Goal: Task Accomplishment & Management: Use online tool/utility

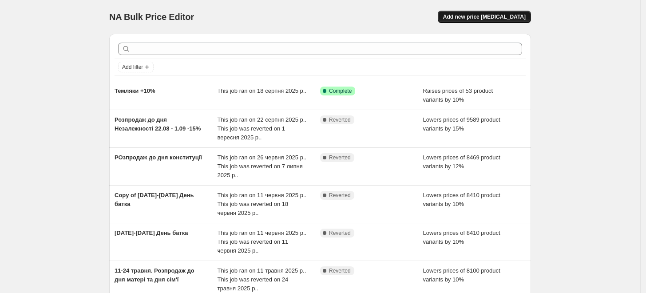
click at [488, 12] on button "Add new price change job" at bounding box center [483, 17] width 93 height 12
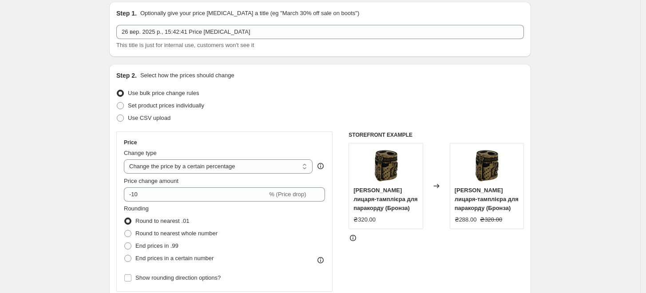
scroll to position [49, 0]
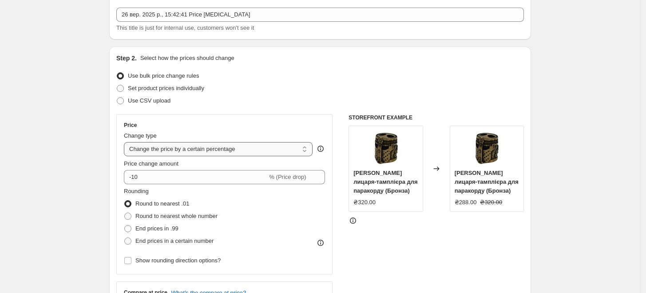
click at [229, 150] on select "Change the price to a certain amount Change the price by a certain amount Chang…" at bounding box center [218, 149] width 189 height 14
select select "by"
click at [126, 142] on select "Change the price to a certain amount Change the price by a certain amount Chang…" at bounding box center [218, 149] width 189 height 14
type input "-10.00"
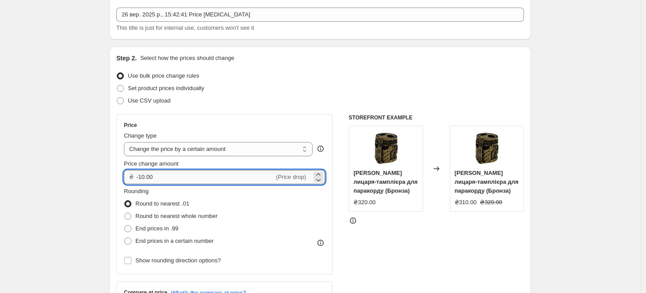
click at [193, 174] on input "-10.00" at bounding box center [205, 177] width 138 height 14
type input "25.00"
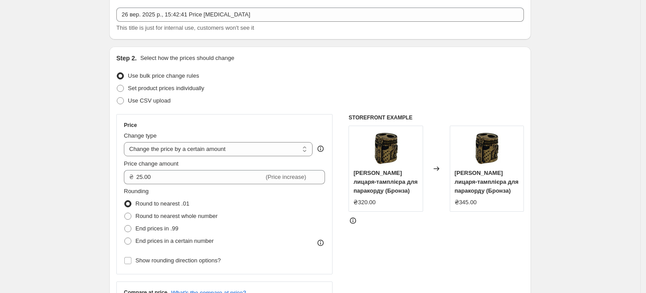
click at [304, 94] on div "Set product prices individually" at bounding box center [319, 88] width 407 height 12
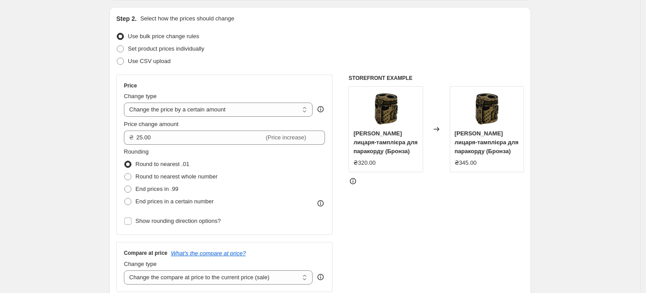
scroll to position [197, 0]
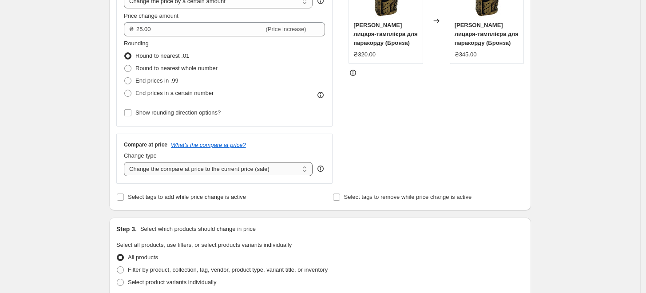
click at [237, 172] on select "Change the compare at price to the current price (sale) Change the compare at p…" at bounding box center [218, 169] width 189 height 14
select select "remove"
click at [126, 162] on select "Change the compare at price to the current price (sale) Change the compare at p…" at bounding box center [218, 169] width 189 height 14
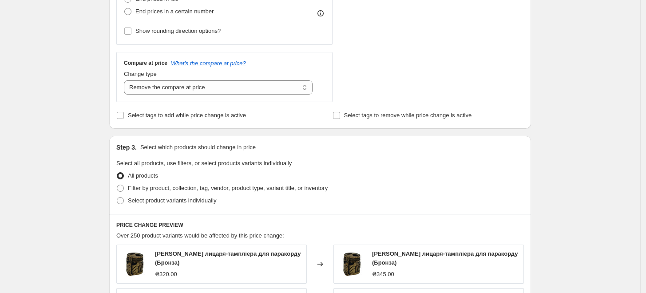
scroll to position [295, 0]
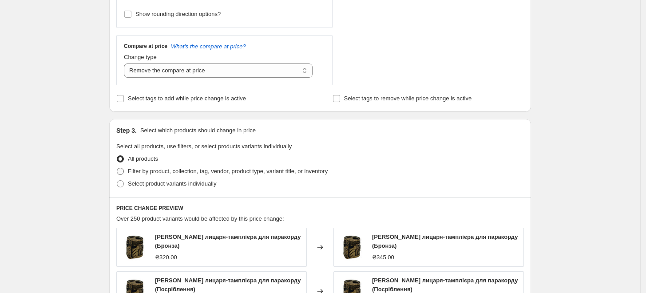
click at [162, 172] on span "Filter by product, collection, tag, vendor, product type, variant title, or inv…" at bounding box center [228, 171] width 200 height 7
click at [117, 168] on input "Filter by product, collection, tag, vendor, product type, variant title, or inv…" at bounding box center [117, 168] width 0 height 0
radio input "true"
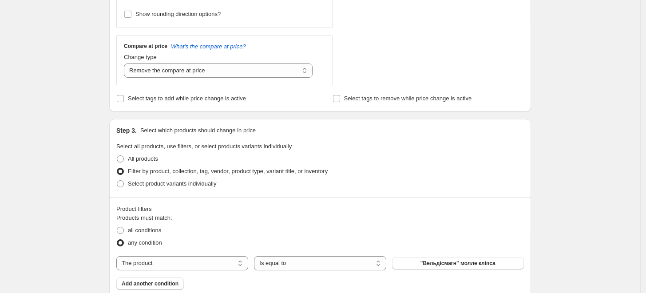
scroll to position [394, 0]
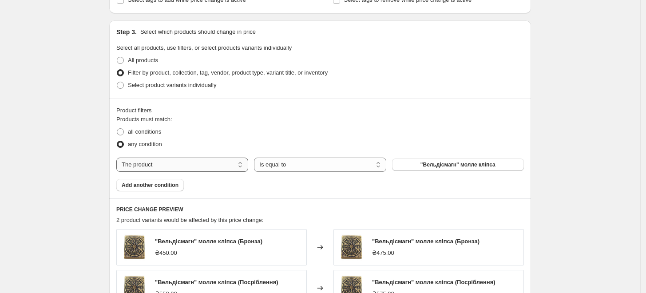
click at [196, 164] on select "The product The product's collection The product's tag The product's vendor The…" at bounding box center [182, 165] width 132 height 14
select select "collection"
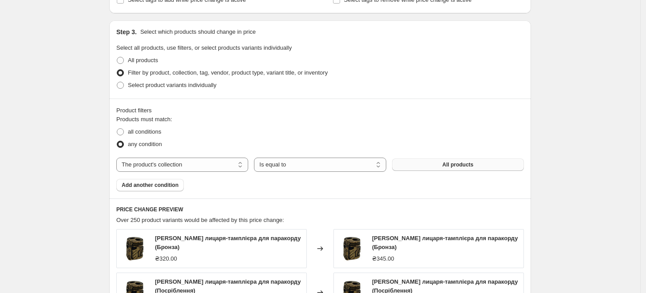
click at [424, 164] on button "All products" at bounding box center [458, 164] width 132 height 12
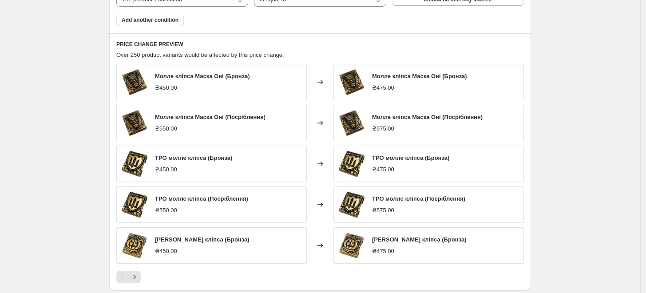
scroll to position [693, 0]
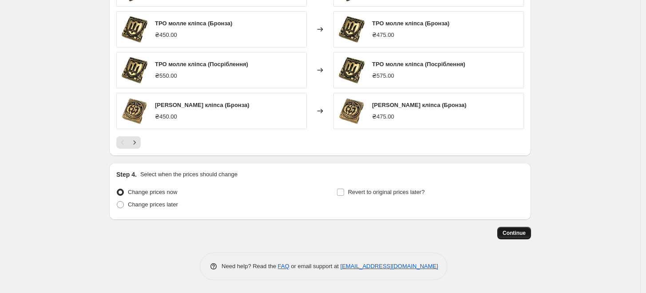
click at [513, 230] on span "Continue" at bounding box center [513, 232] width 23 height 7
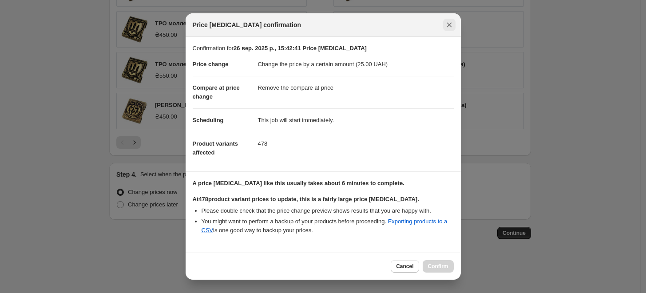
click at [447, 23] on icon "Close" at bounding box center [449, 24] width 9 height 9
